Goal: Task Accomplishment & Management: Use online tool/utility

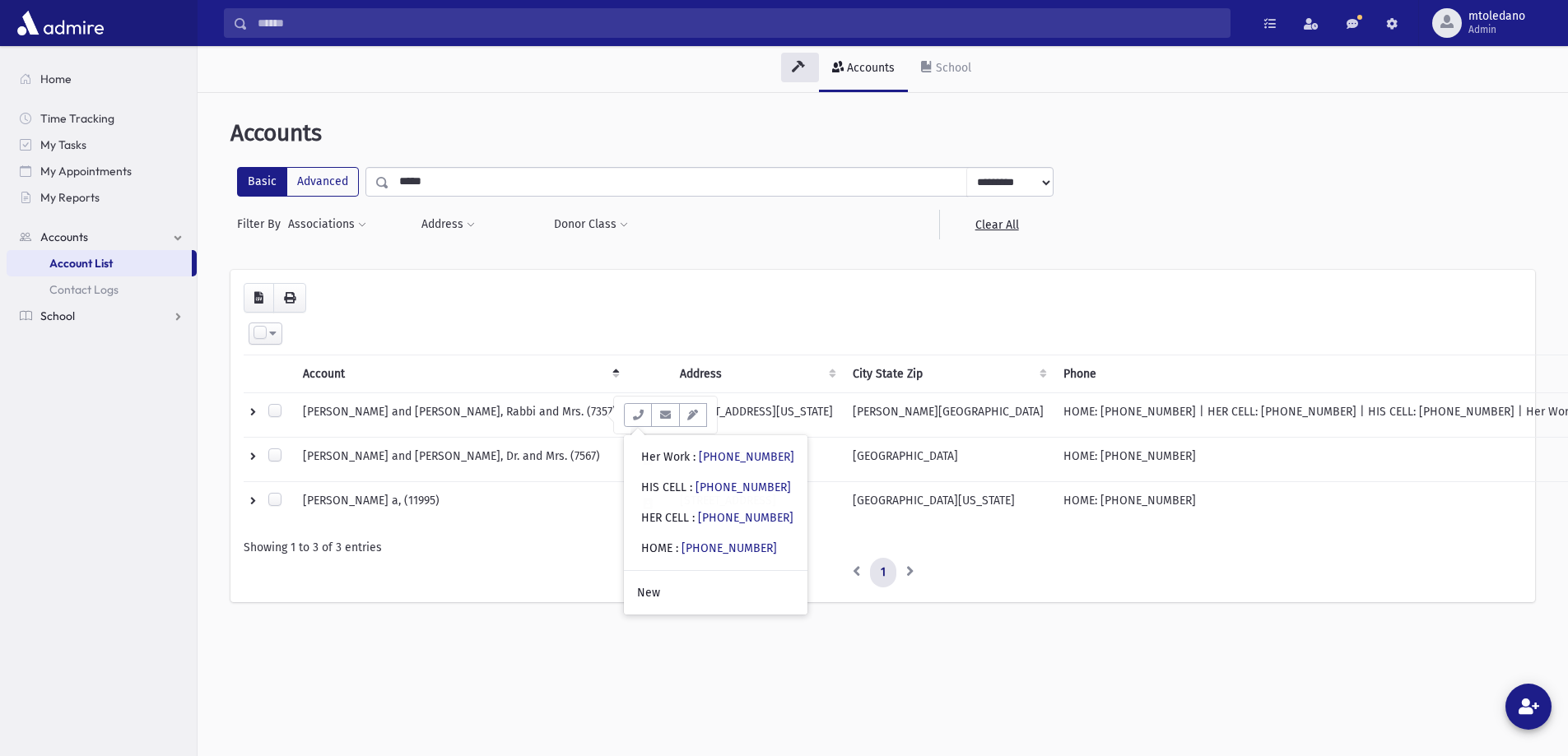
click at [58, 317] on span "School" at bounding box center [57, 316] width 34 height 15
click at [65, 287] on span "Students" at bounding box center [72, 289] width 46 height 15
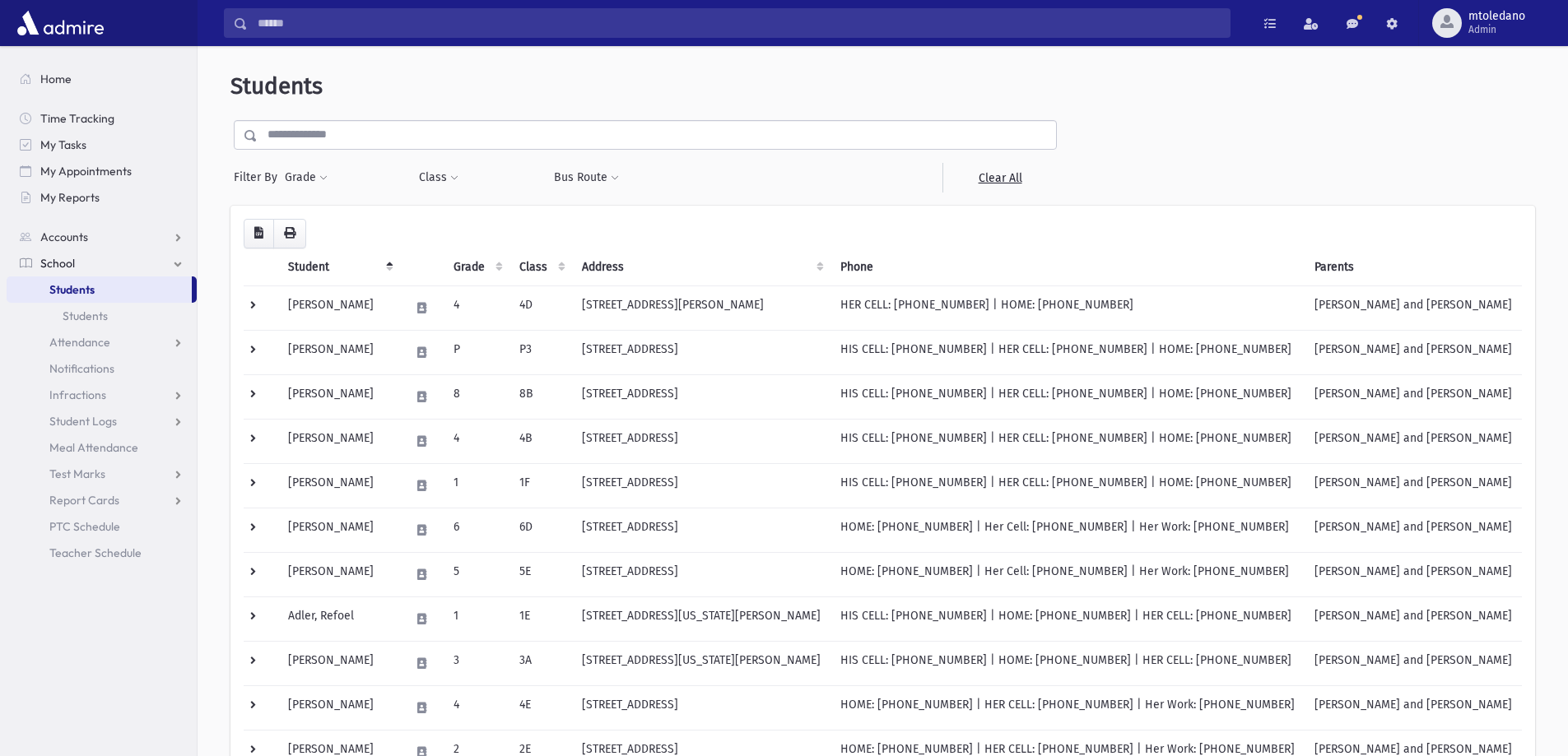
click at [405, 142] on input "text" at bounding box center [657, 135] width 798 height 30
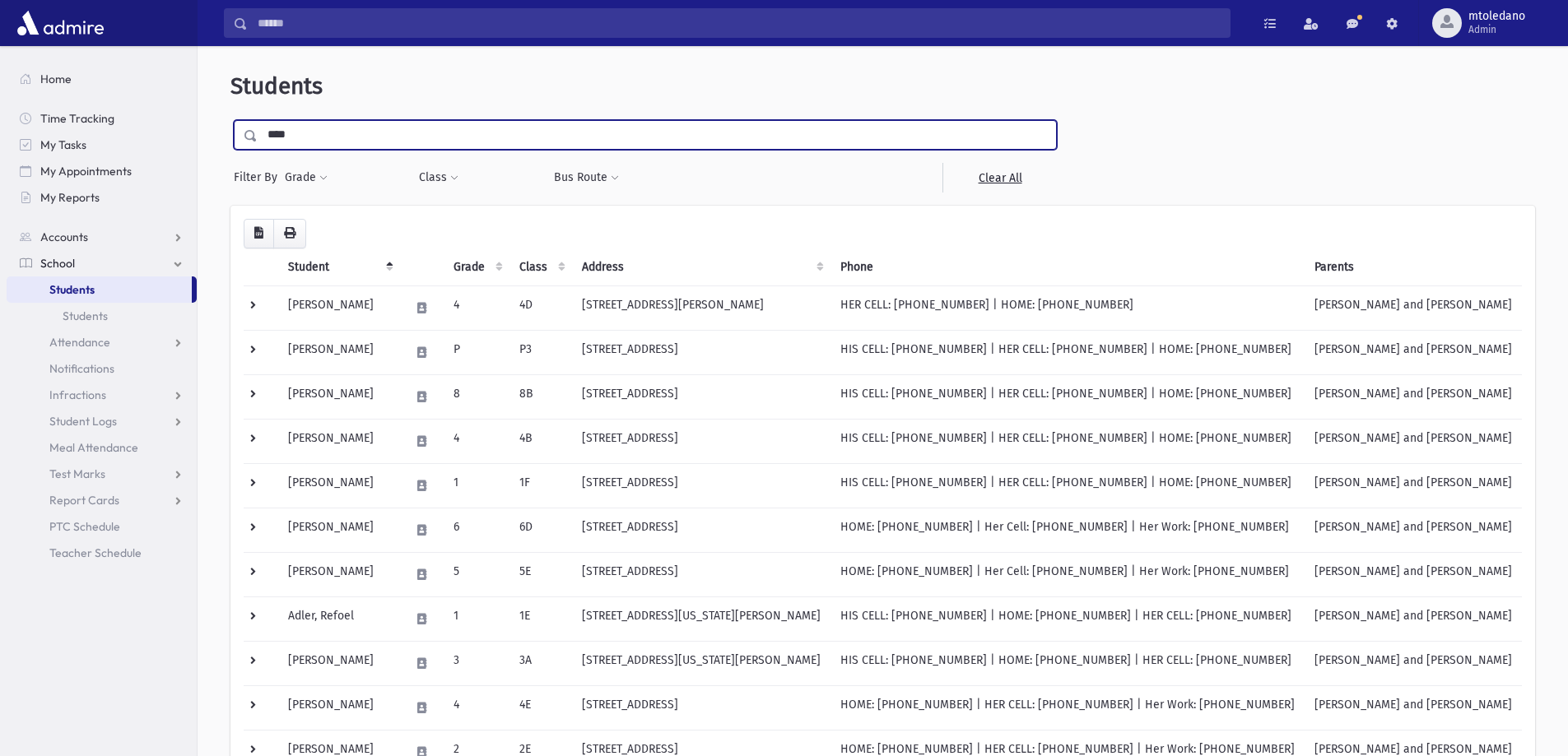
type input "****"
click at [231, 120] on input "submit" at bounding box center [254, 131] width 47 height 22
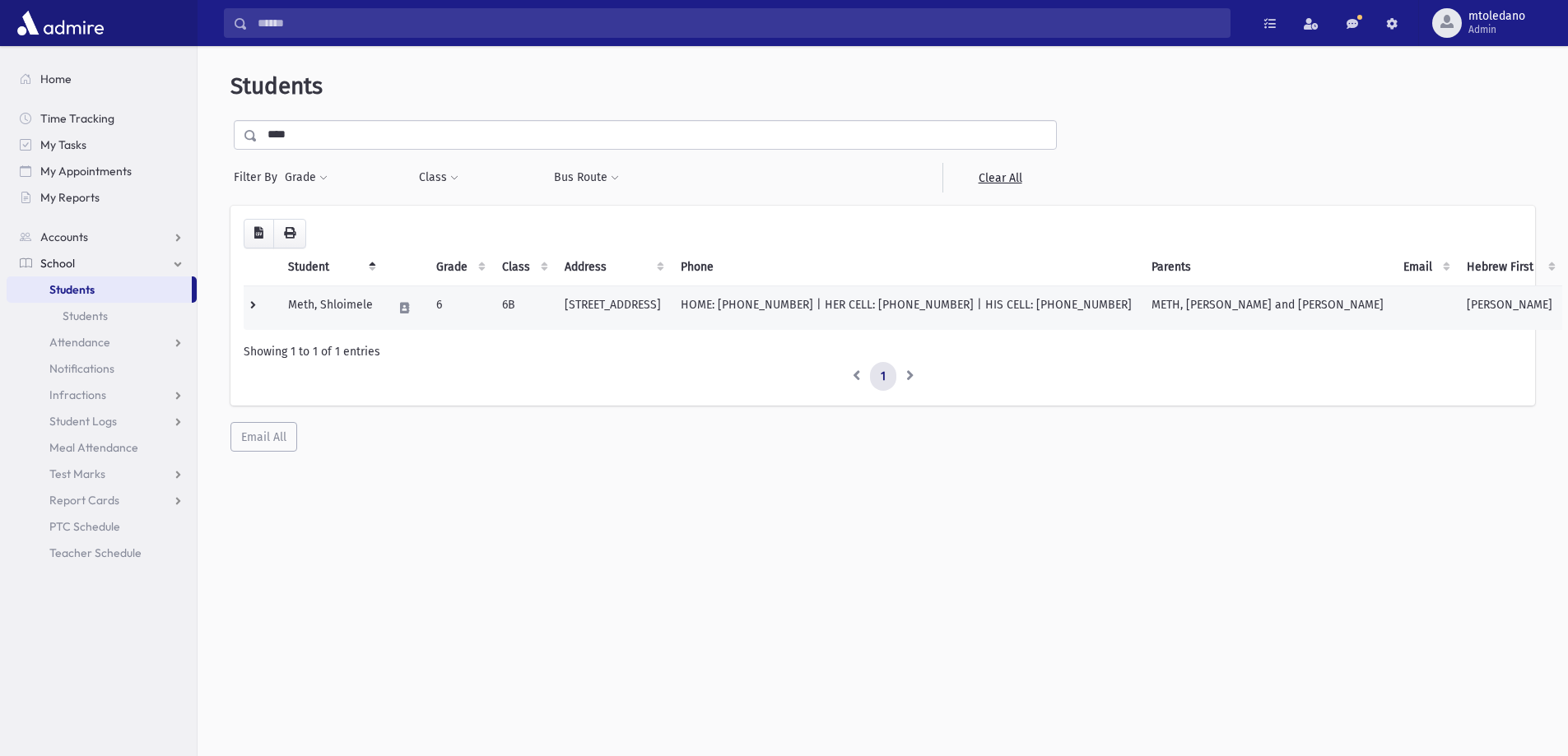
click at [311, 303] on td "Meth, Shloimele" at bounding box center [330, 307] width 104 height 45
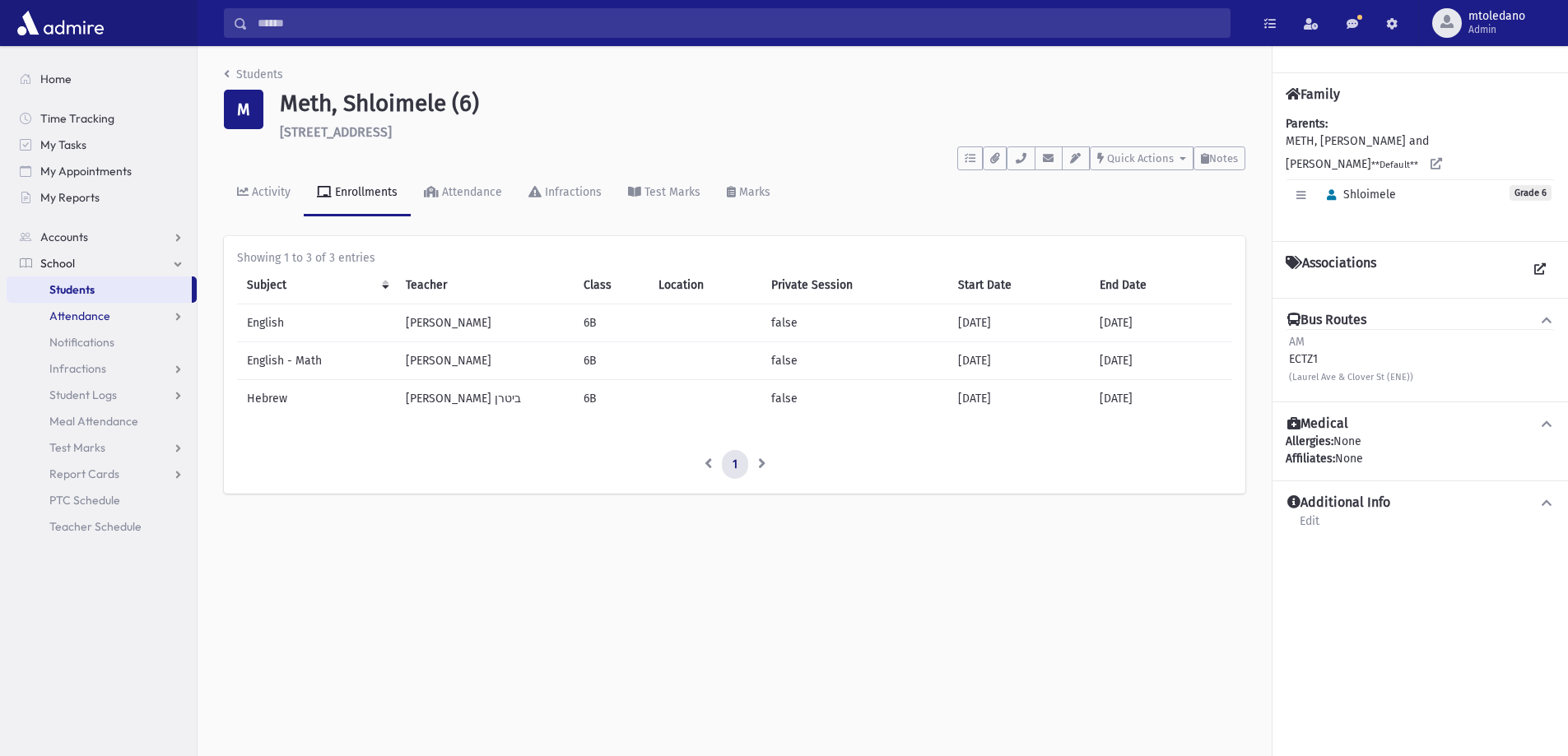
click at [83, 314] on span "Attendance" at bounding box center [79, 316] width 61 height 15
click at [75, 339] on span "Entry" at bounding box center [76, 342] width 28 height 15
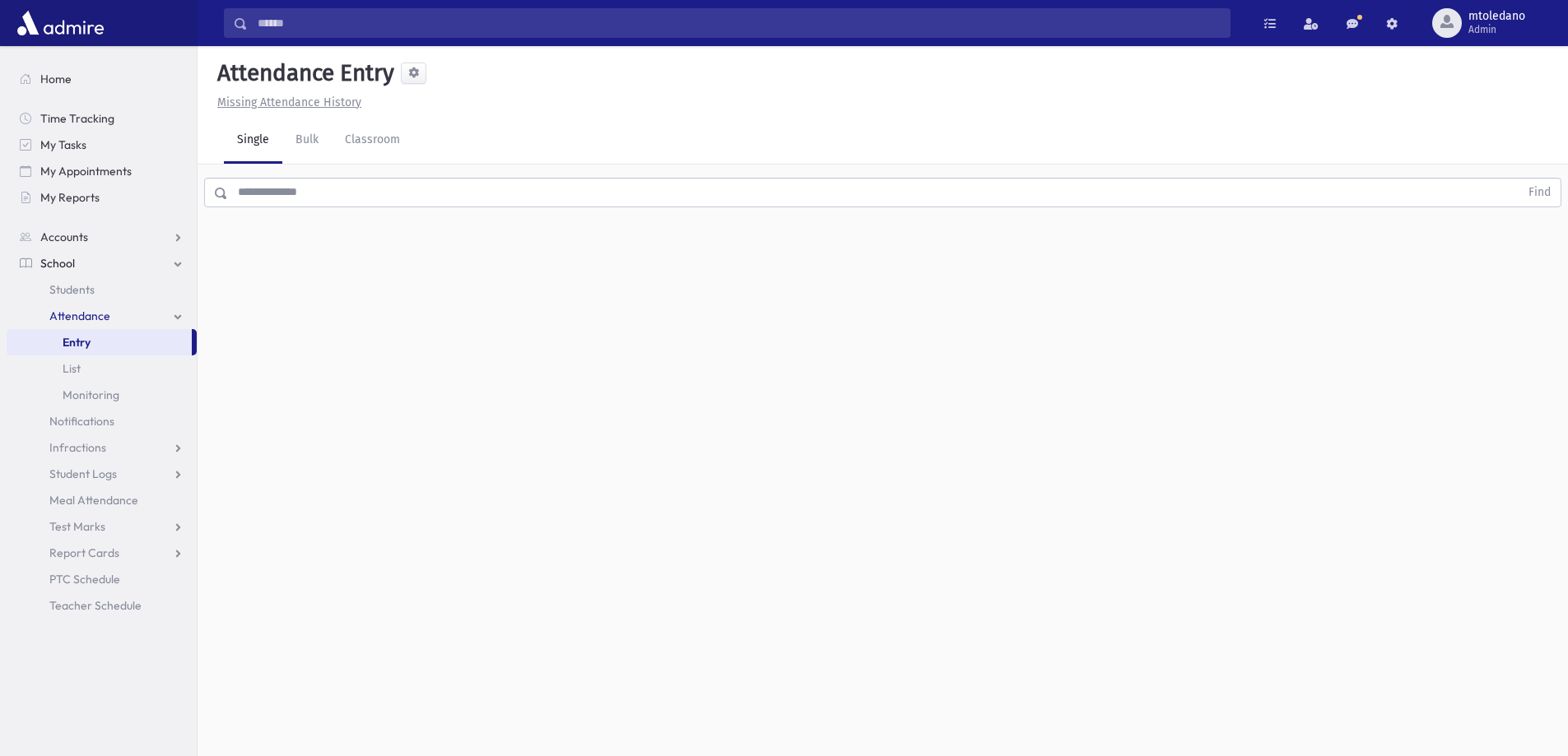
click at [294, 206] on input "text" at bounding box center [873, 193] width 1291 height 30
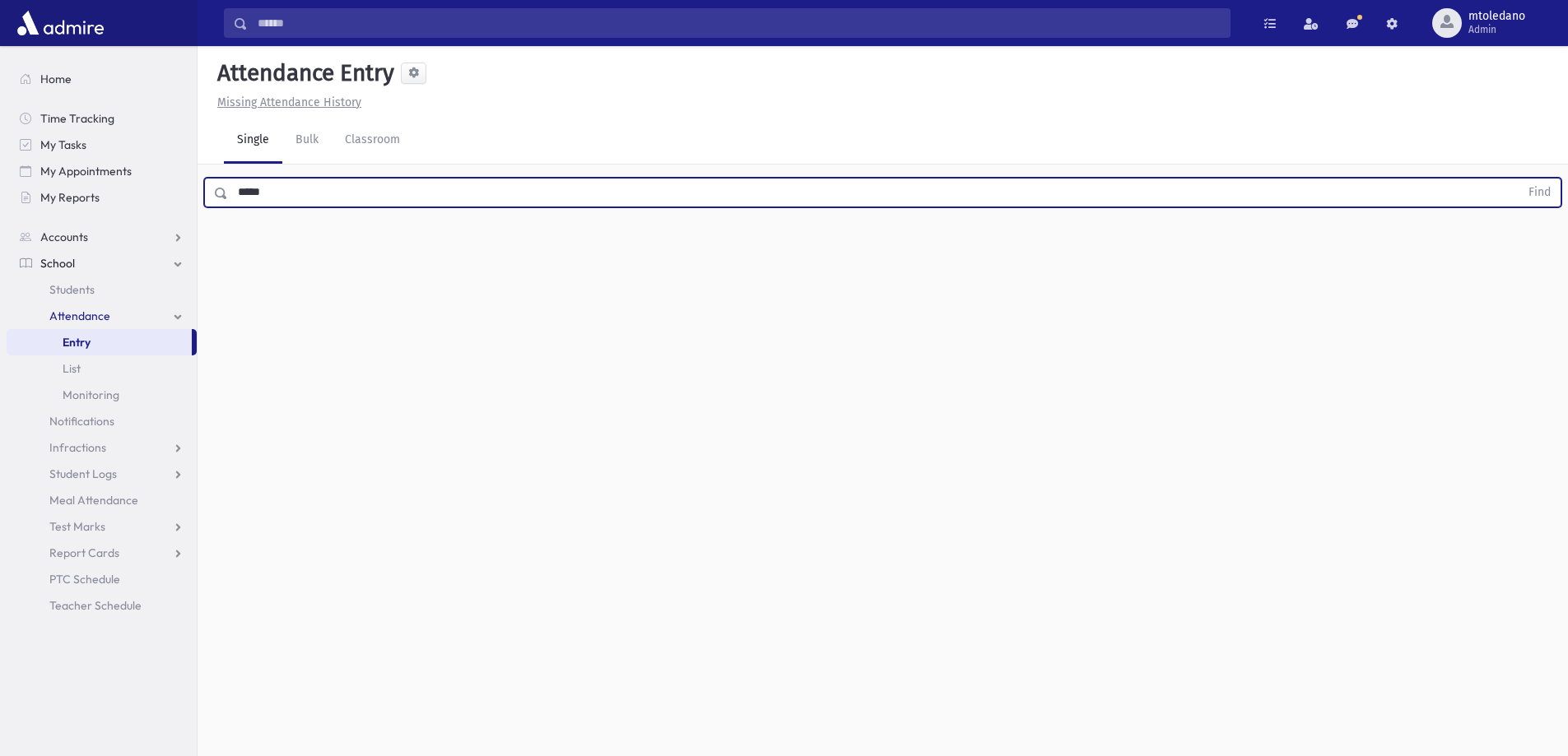
click at [1518, 179] on button "Find" at bounding box center [1539, 193] width 42 height 28
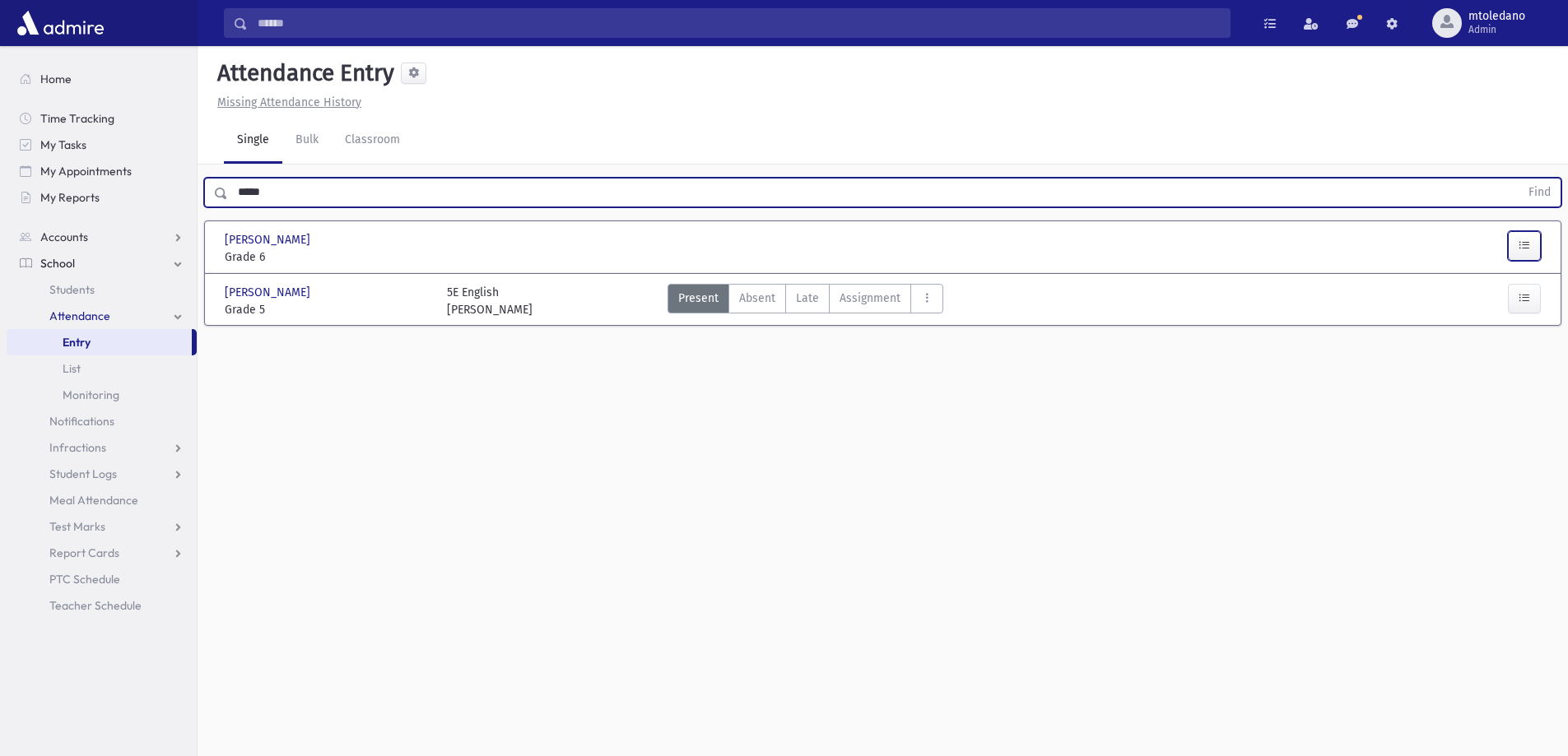
click at [1516, 243] on button "button" at bounding box center [1524, 246] width 33 height 30
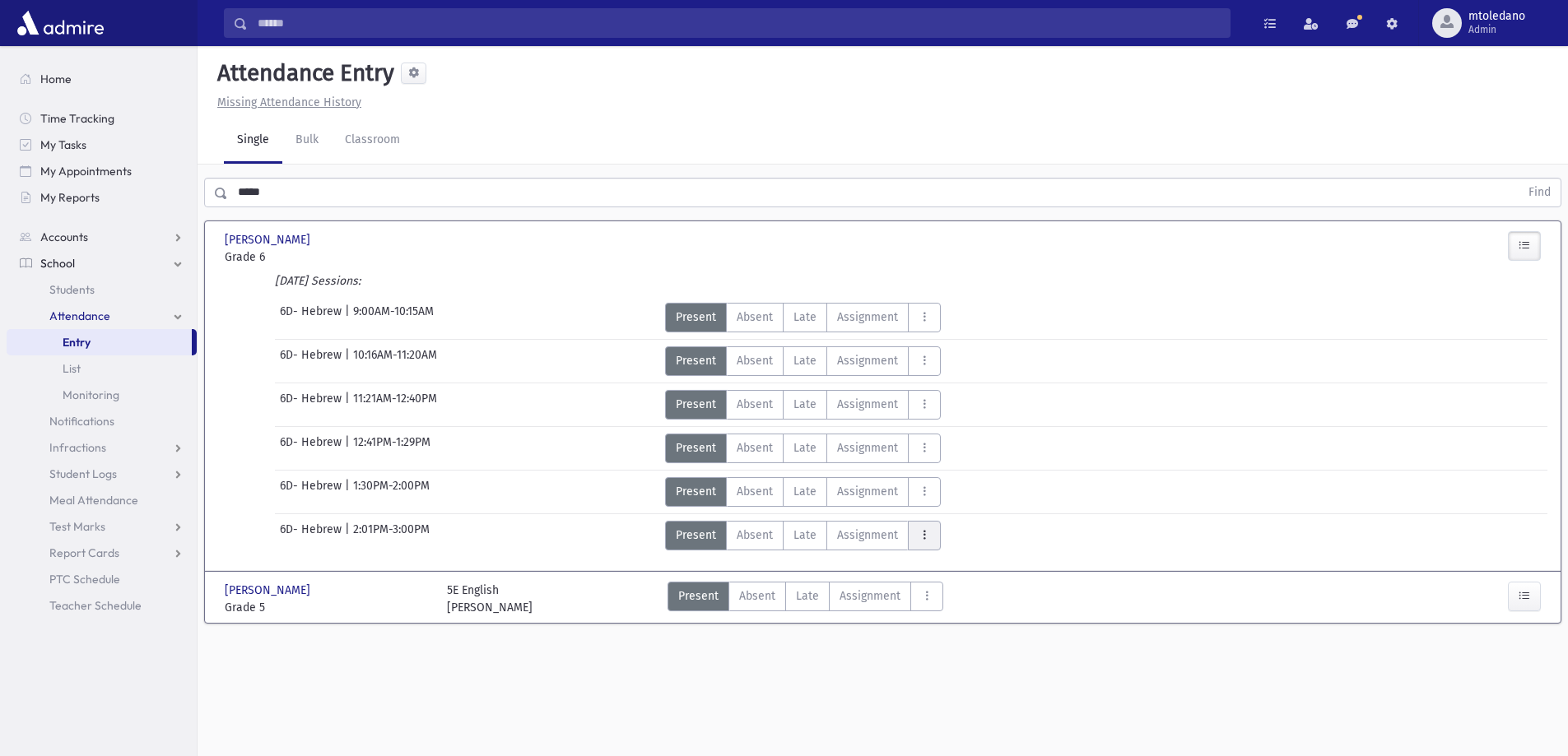
click at [919, 534] on icon "AttTypes" at bounding box center [924, 535] width 11 height 14
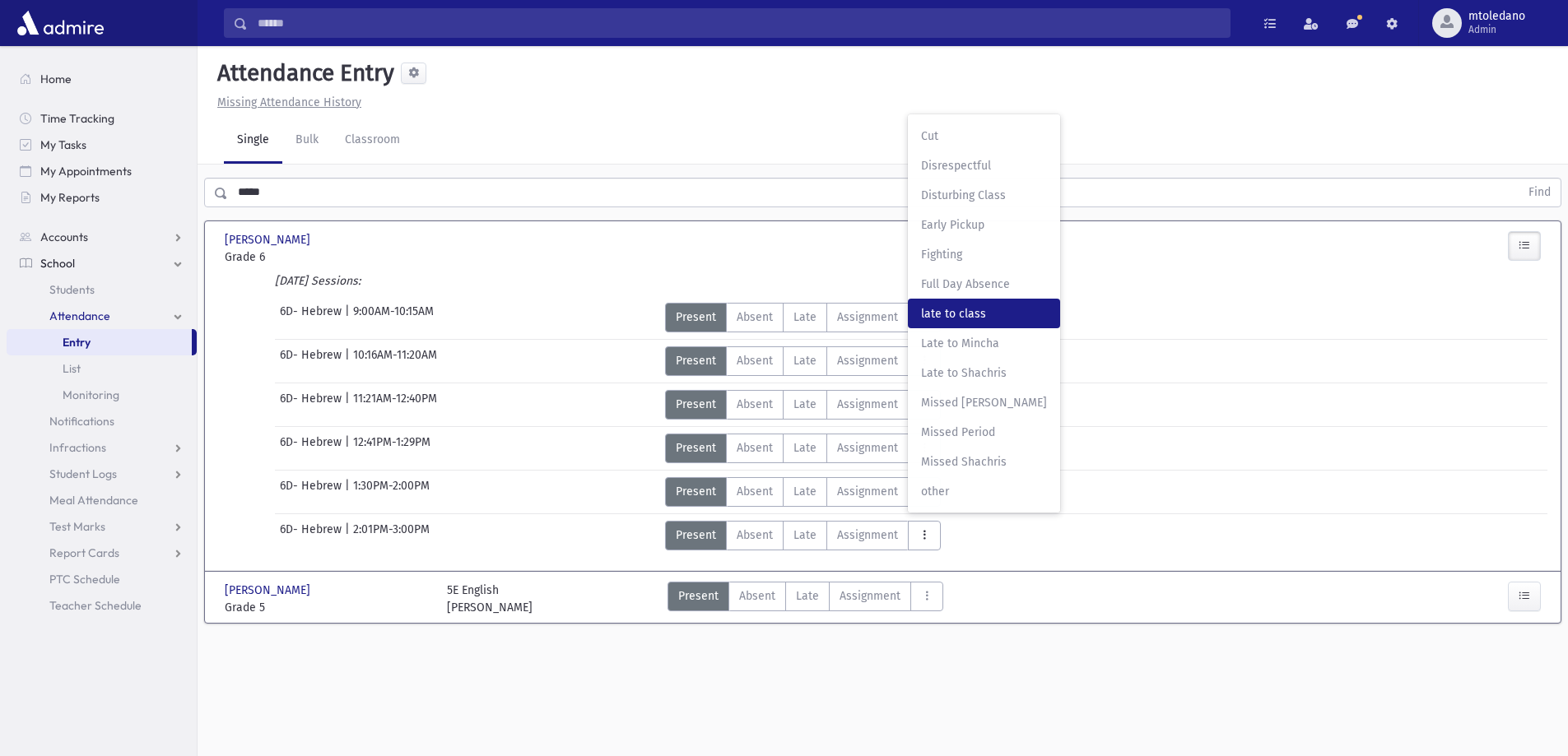
click at [926, 316] on span "late to class" at bounding box center [983, 314] width 125 height 18
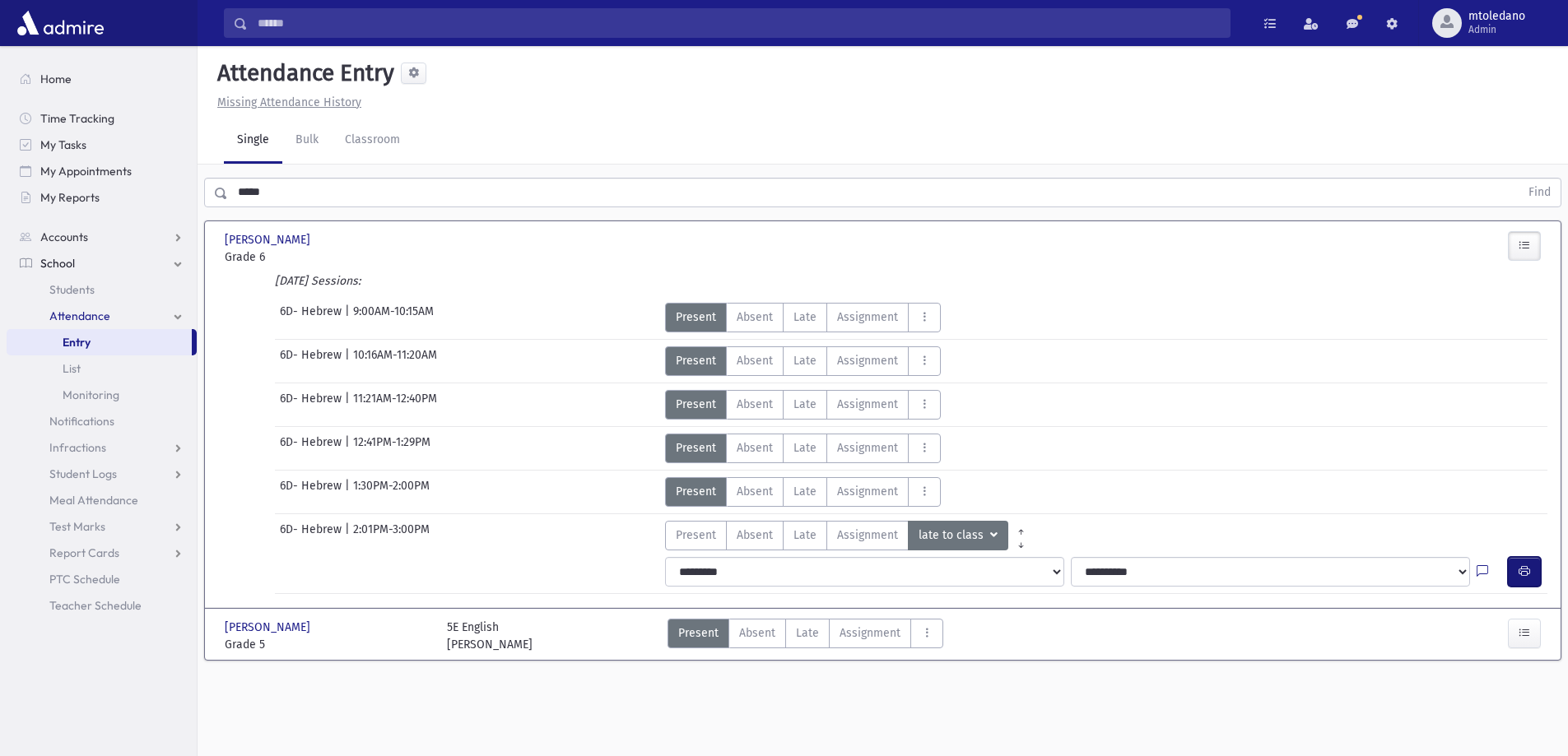
click at [1521, 567] on icon "button" at bounding box center [1523, 571] width 11 height 14
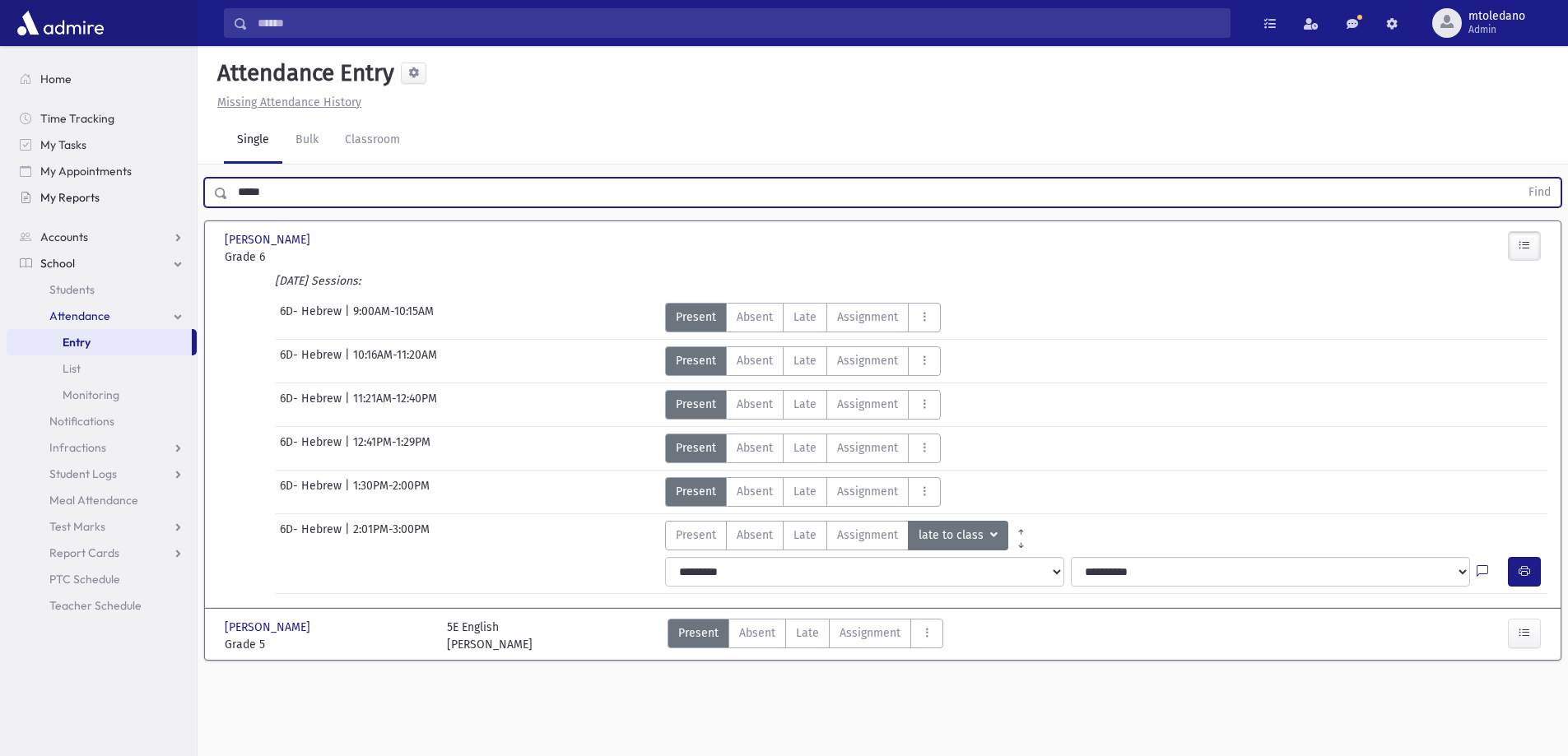
drag, startPoint x: 303, startPoint y: 196, endPoint x: 118, endPoint y: 196, distance: 185.0
click at [118, 196] on div "Search Results All Accounts" at bounding box center [784, 396] width 1568 height 793
click at [282, 195] on input "*****" at bounding box center [873, 193] width 1291 height 30
drag, startPoint x: 282, startPoint y: 195, endPoint x: 205, endPoint y: 192, distance: 77.1
click at [205, 192] on div "***** Find" at bounding box center [883, 193] width 1357 height 30
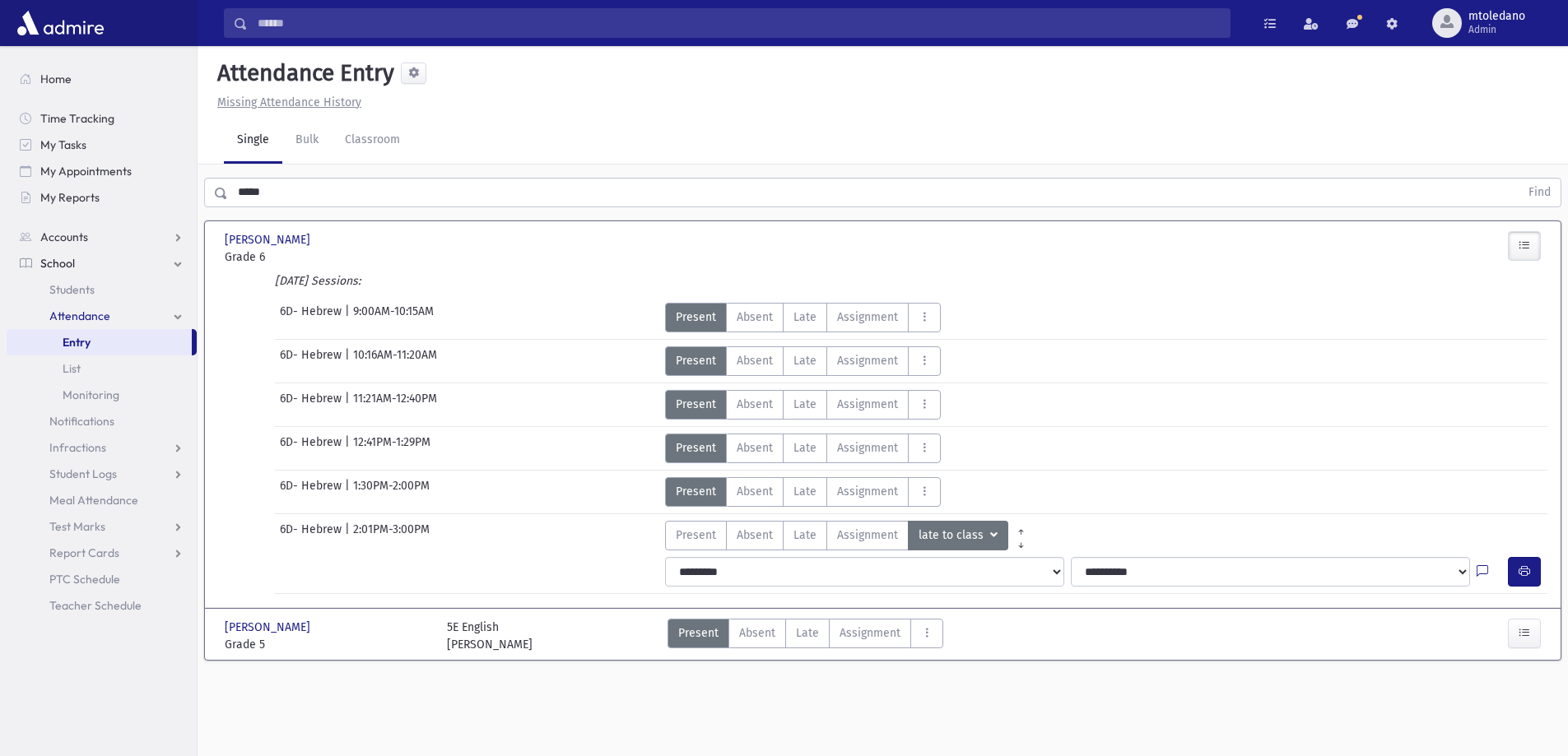
click at [298, 189] on input "*****" at bounding box center [873, 193] width 1291 height 30
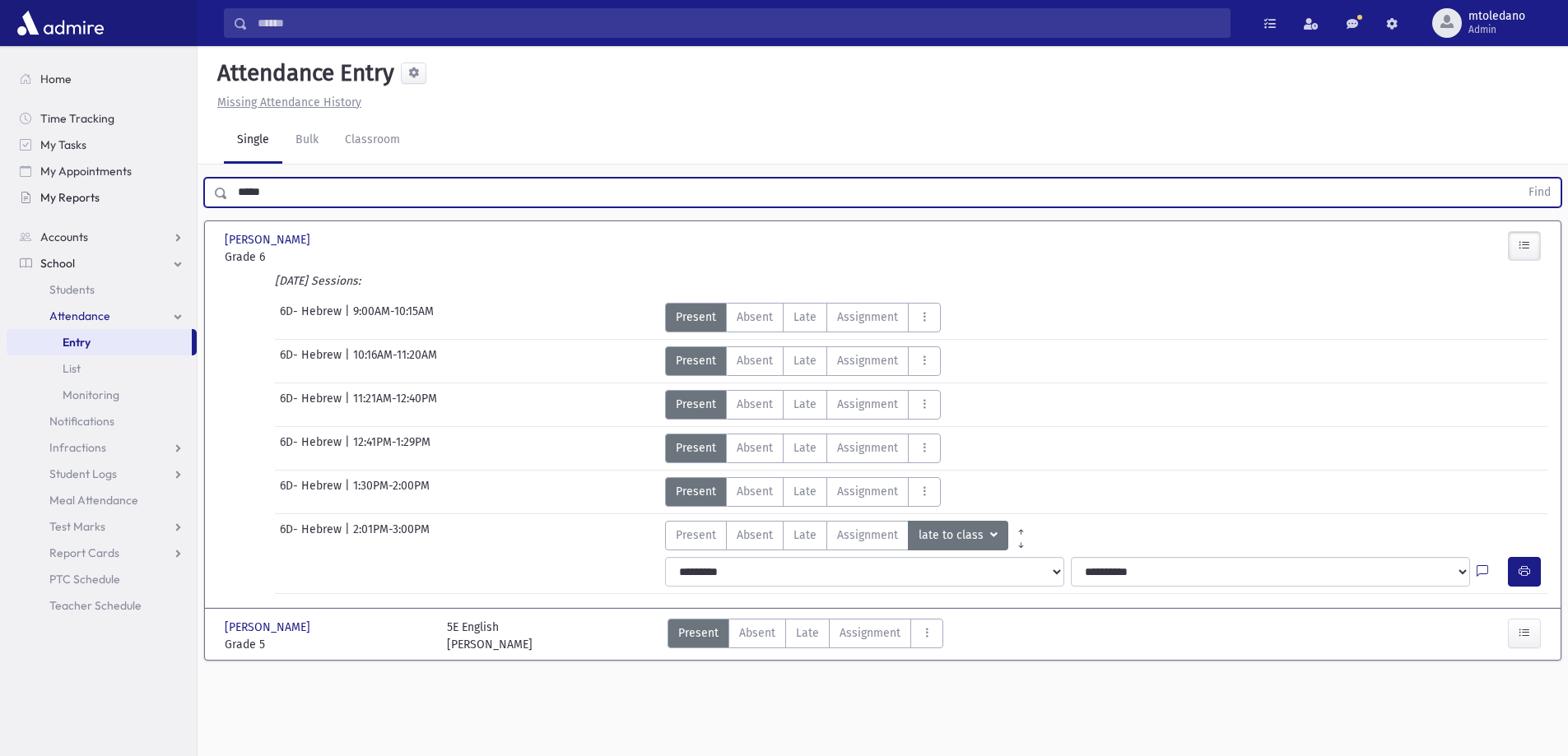
drag, startPoint x: 298, startPoint y: 189, endPoint x: 133, endPoint y: 196, distance: 165.1
click at [137, 196] on div "Search Results All Accounts" at bounding box center [784, 396] width 1568 height 793
type input "***"
click at [1518, 179] on button "Find" at bounding box center [1539, 193] width 42 height 28
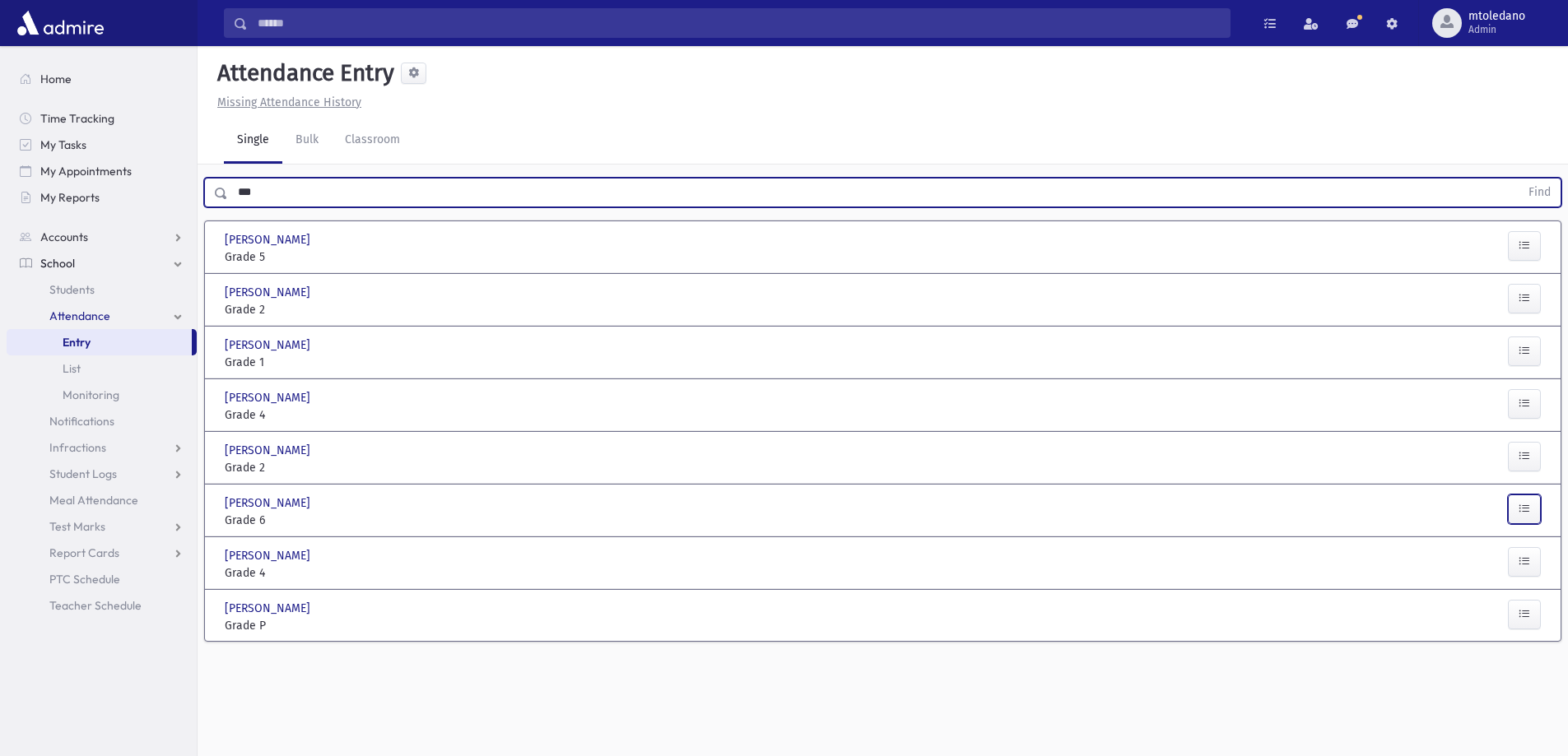
click at [1518, 504] on icon "button" at bounding box center [1523, 509] width 11 height 14
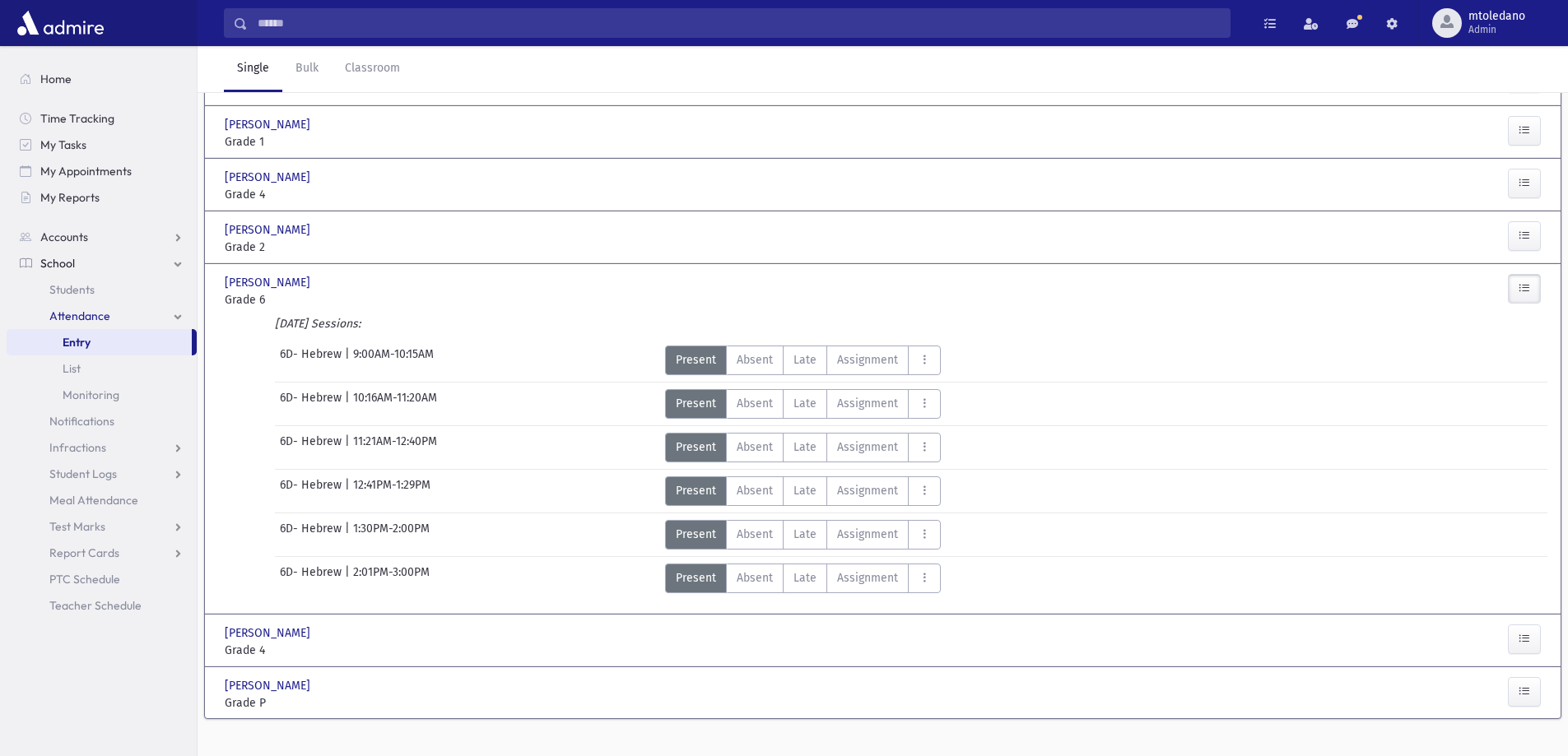
scroll to position [244, 0]
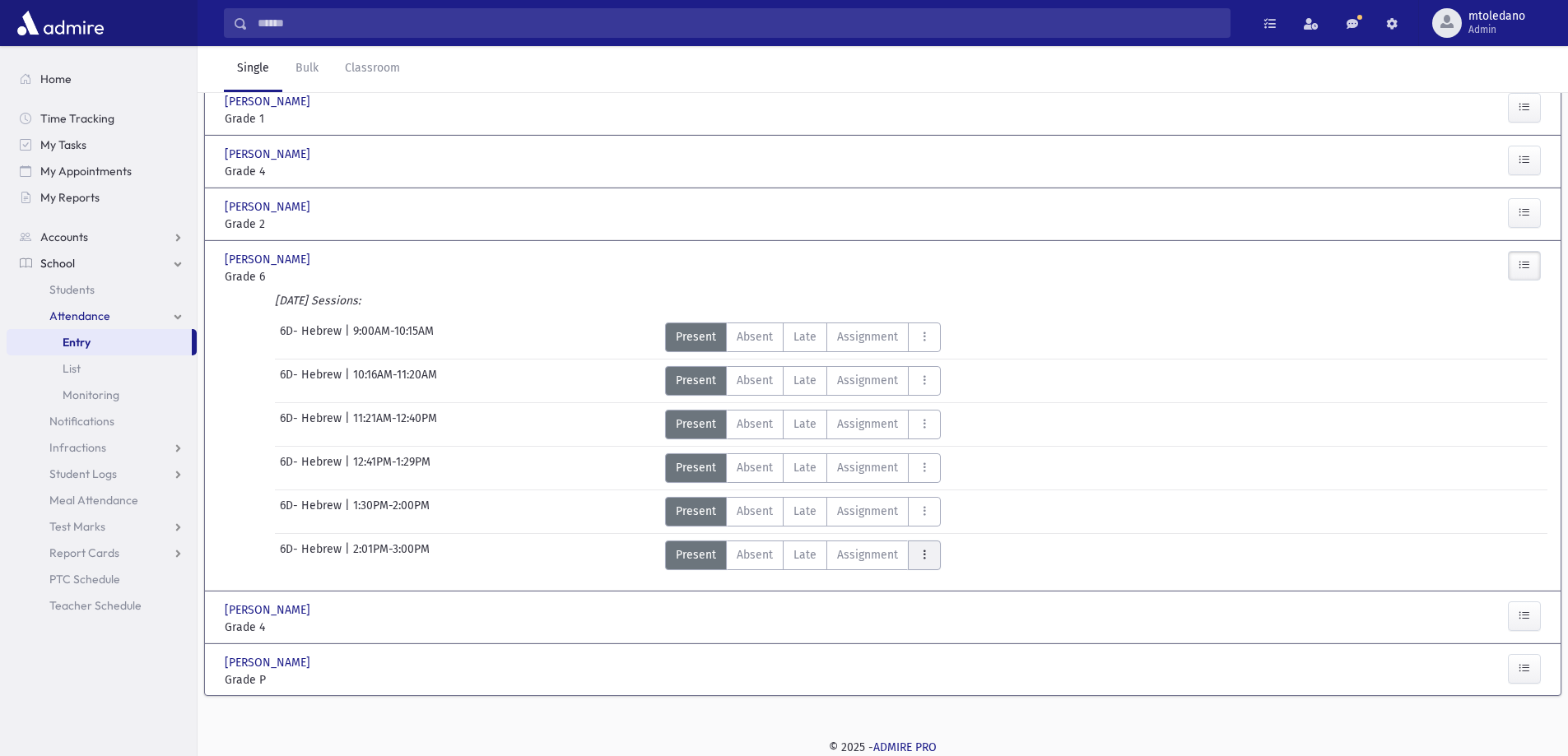
click at [926, 551] on icon "AttTypes" at bounding box center [924, 555] width 11 height 14
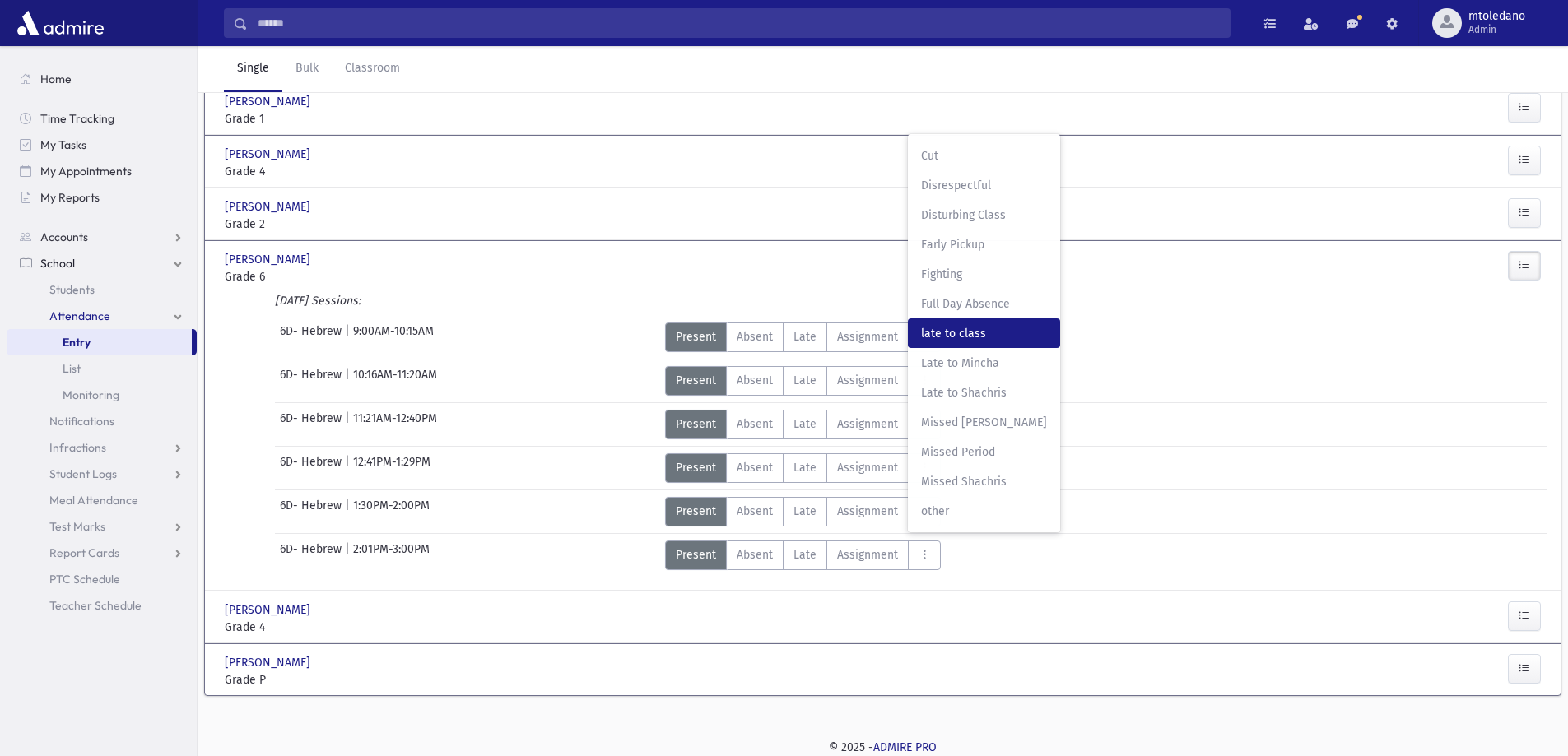
click at [957, 338] on span "late to class" at bounding box center [983, 333] width 125 height 18
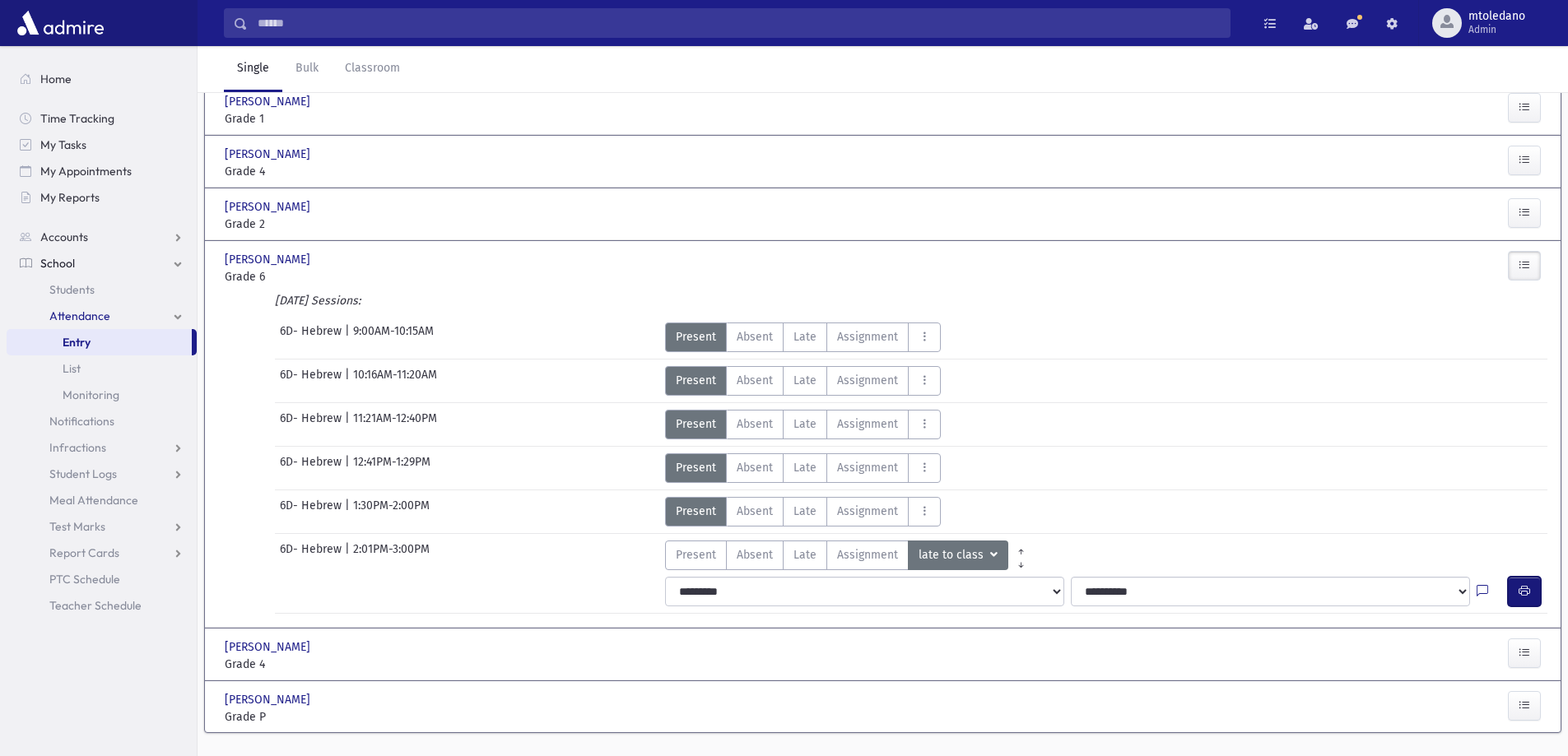
click at [1514, 589] on button "button" at bounding box center [1524, 591] width 33 height 30
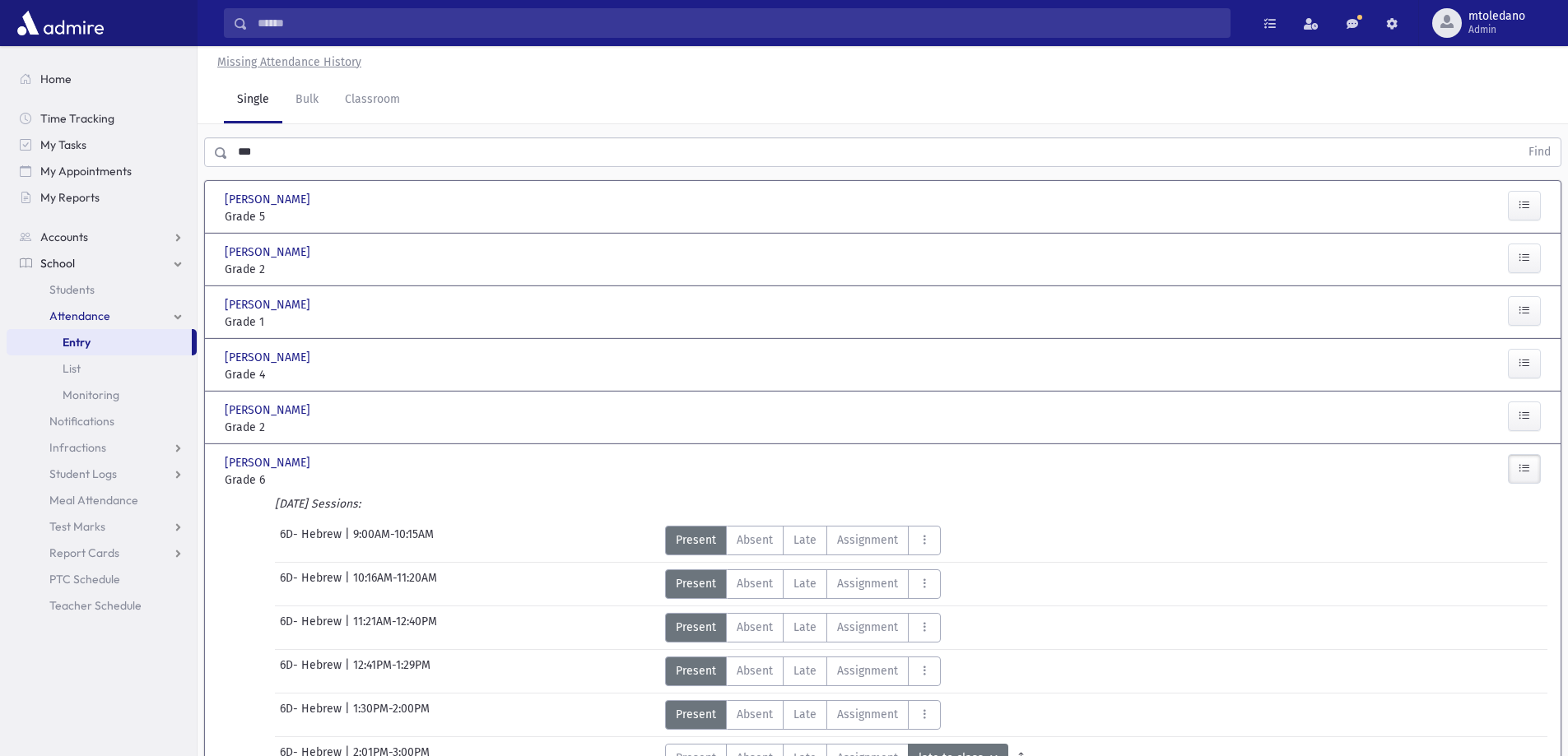
scroll to position [0, 0]
